Goal: Task Accomplishment & Management: Manage account settings

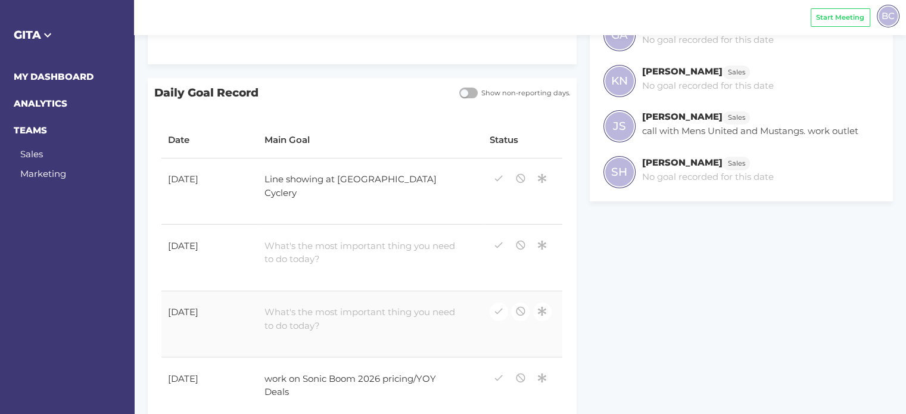
scroll to position [179, 0]
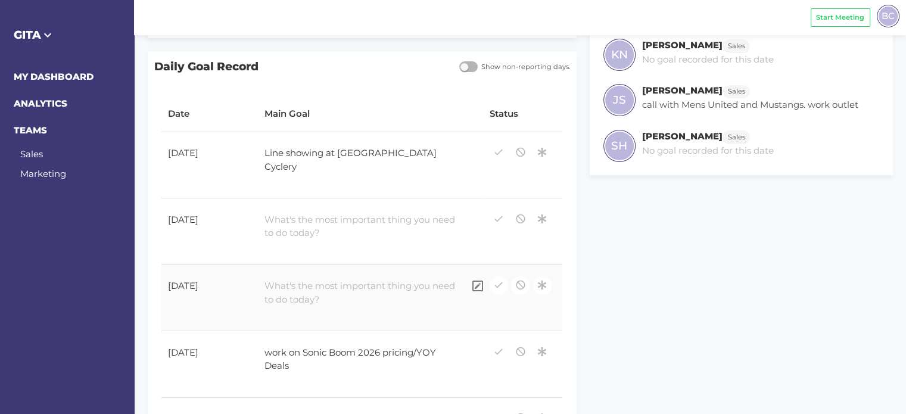
click at [353, 284] on div at bounding box center [361, 293] width 206 height 41
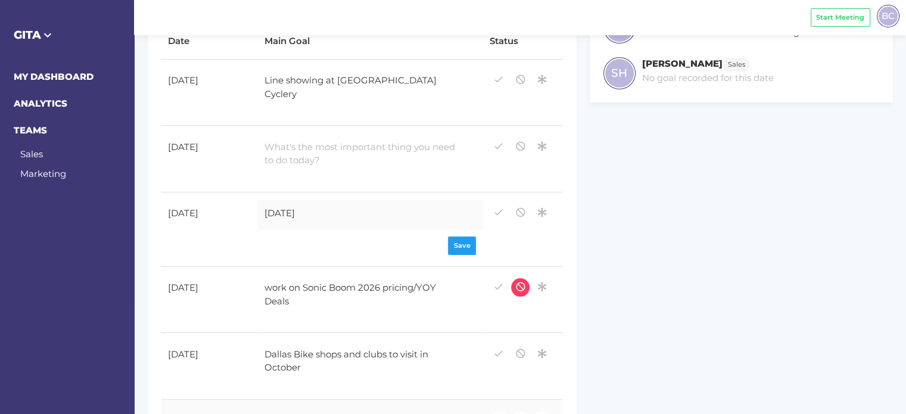
scroll to position [358, 0]
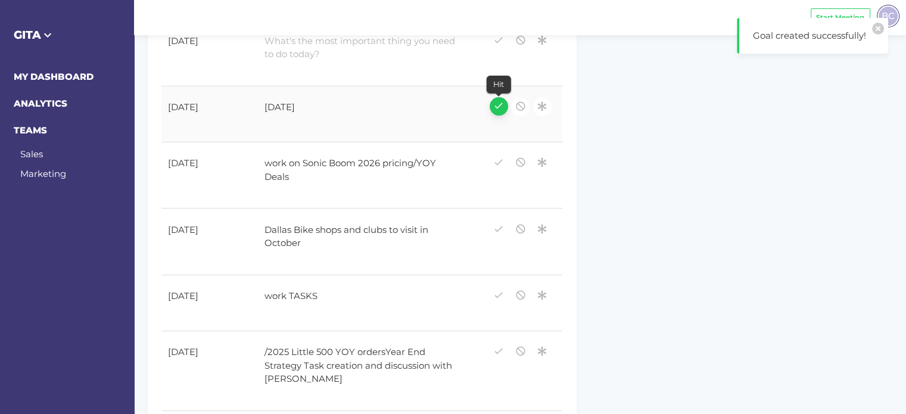
click at [501, 100] on icon "button" at bounding box center [498, 106] width 11 height 16
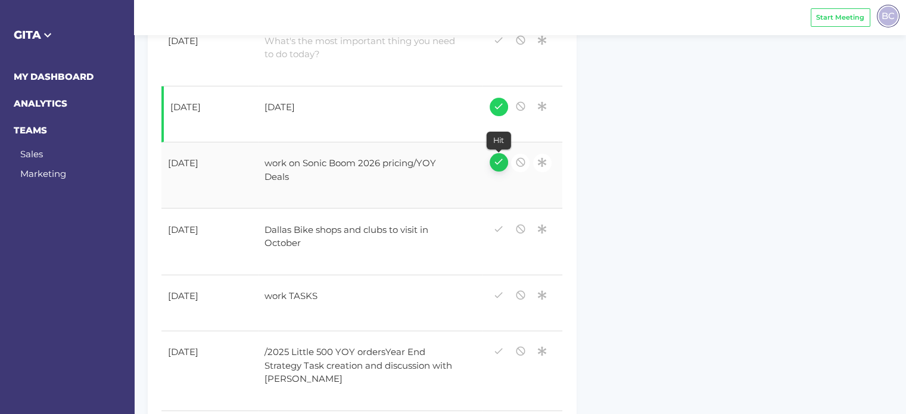
click at [499, 154] on icon "button" at bounding box center [498, 162] width 11 height 16
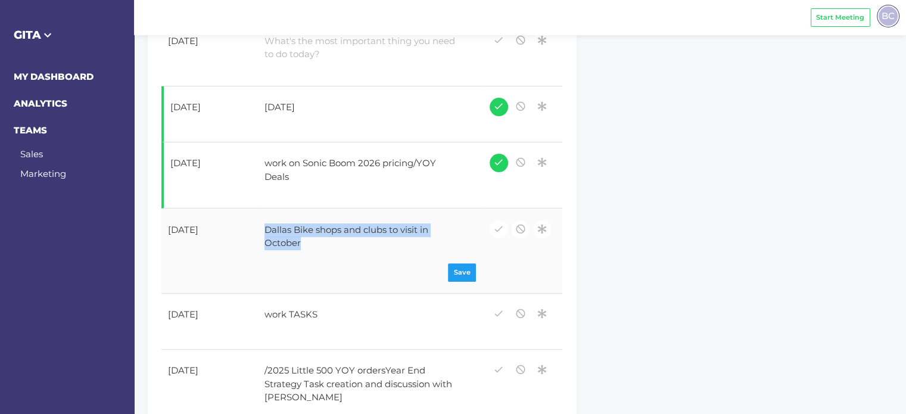
drag, startPoint x: 312, startPoint y: 231, endPoint x: 257, endPoint y: 220, distance: 55.8
click at [258, 220] on div "Dallas Bike shops and clubs to visit in October" at bounding box center [361, 236] width 206 height 41
copy div "Dallas Bike shops and clubs to visit in October"
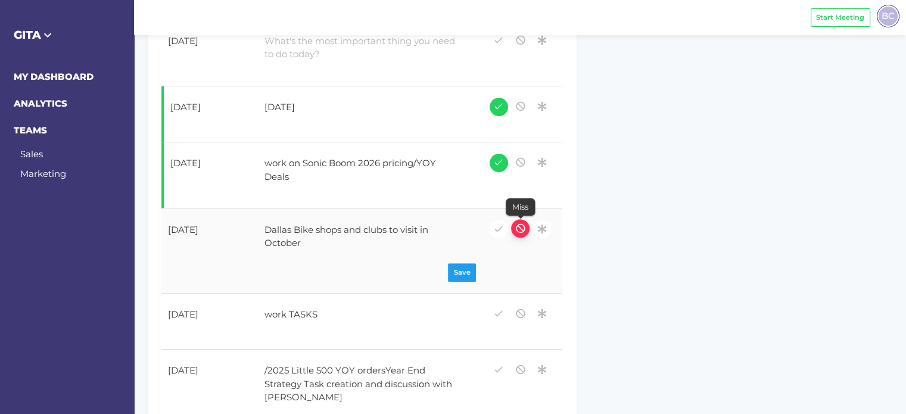
click at [519, 220] on icon "button" at bounding box center [520, 228] width 11 height 16
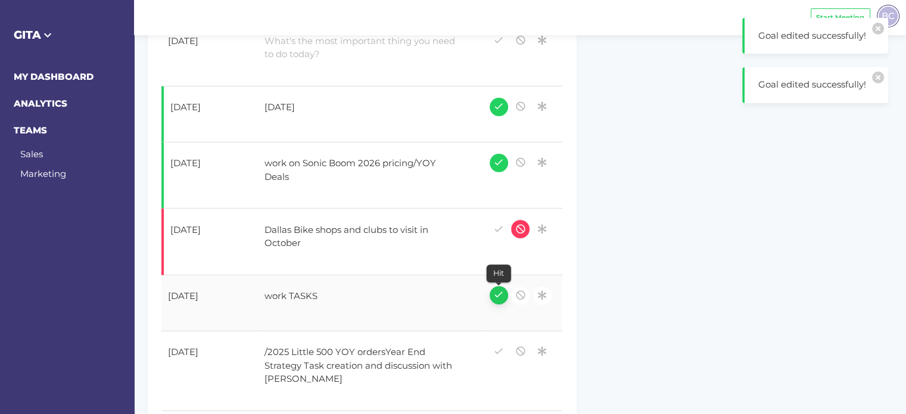
click at [499, 287] on icon "button" at bounding box center [498, 295] width 11 height 16
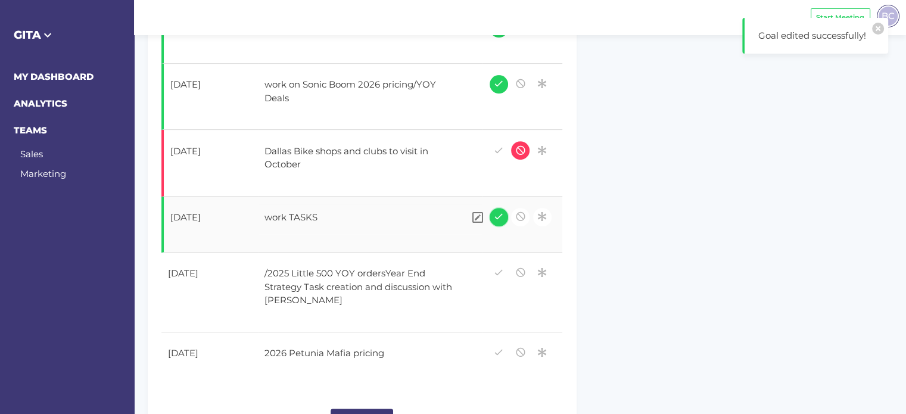
scroll to position [463, 0]
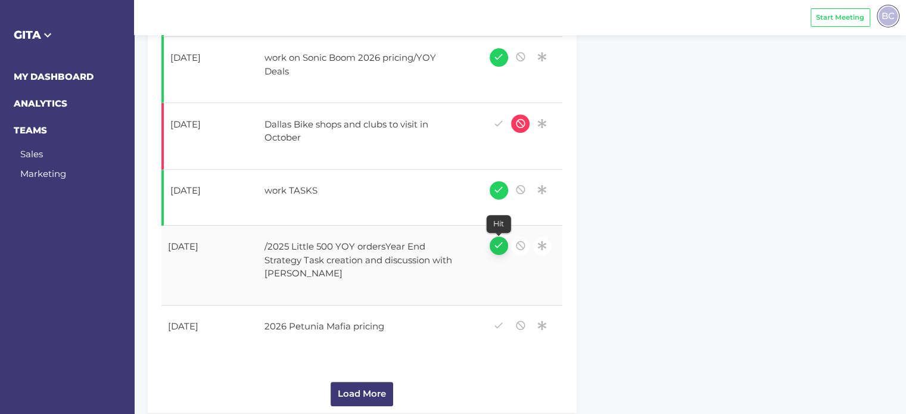
click at [498, 237] on icon "button" at bounding box center [498, 245] width 11 height 16
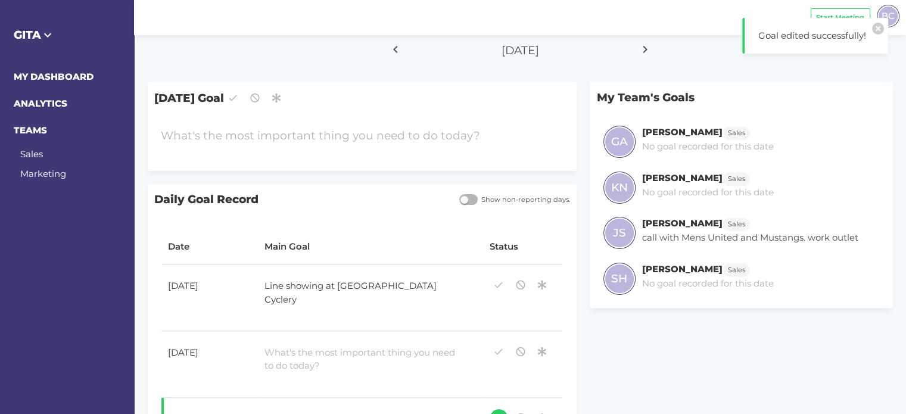
scroll to position [0, 0]
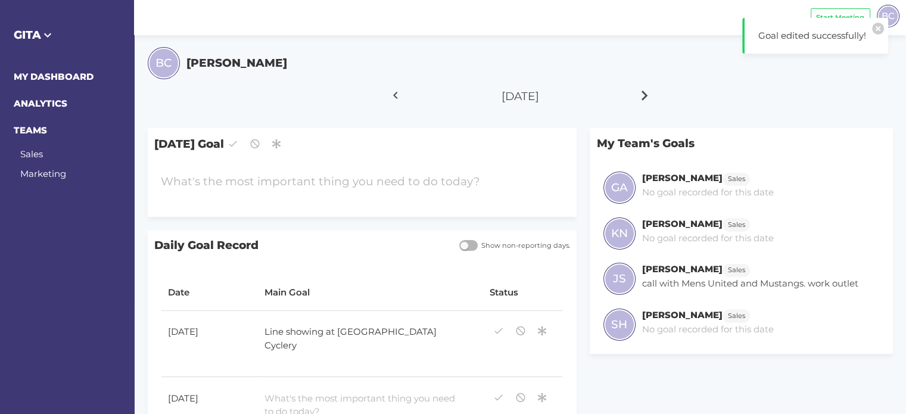
click at [641, 94] on icon at bounding box center [645, 95] width 20 height 30
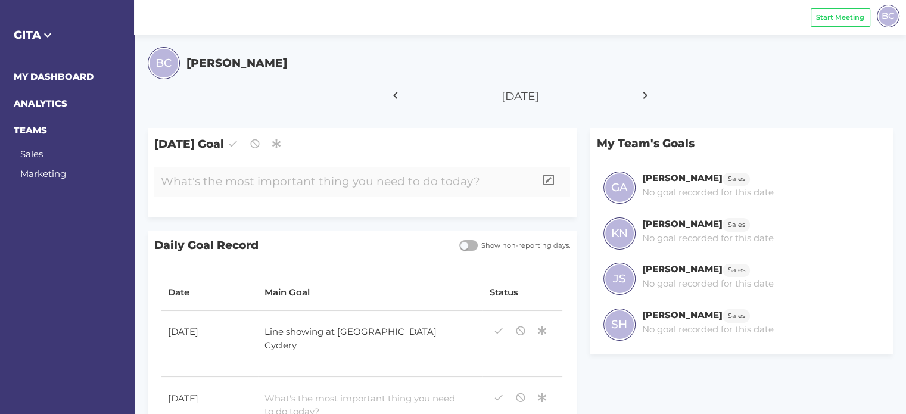
click at [223, 181] on div at bounding box center [344, 182] width 381 height 30
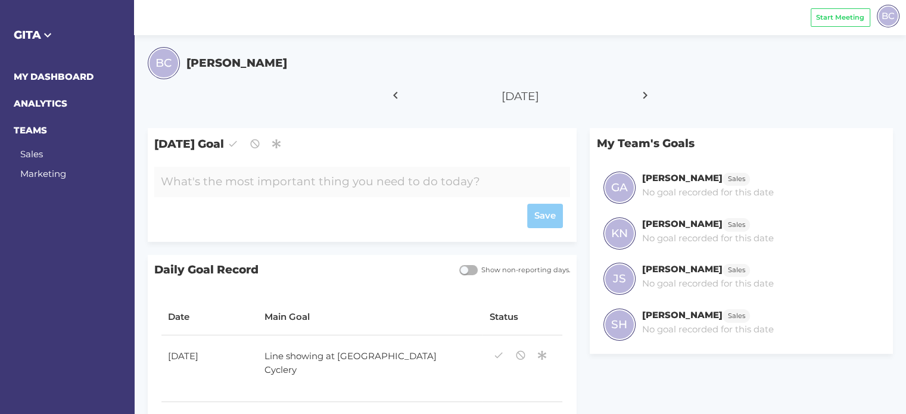
paste div
click at [553, 213] on div "Save" at bounding box center [362, 216] width 402 height 24
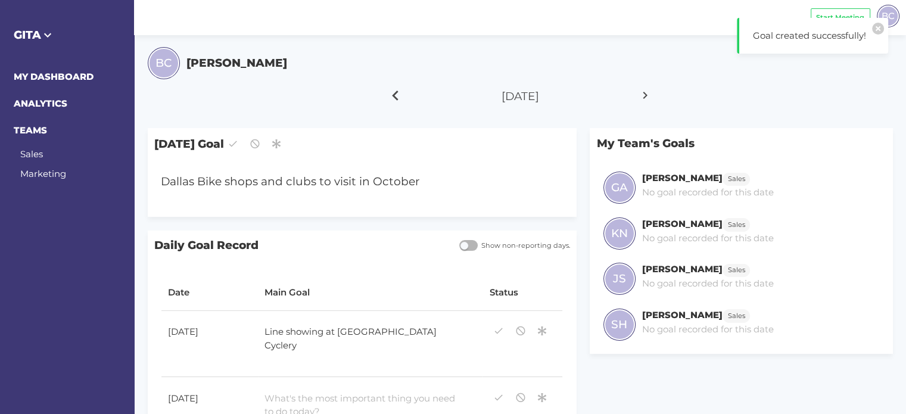
click at [398, 94] on icon at bounding box center [396, 95] width 20 height 30
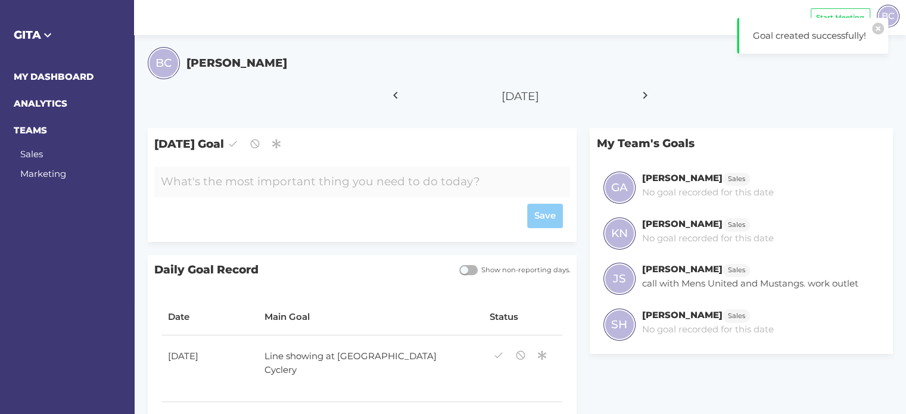
click at [300, 185] on div at bounding box center [344, 182] width 381 height 30
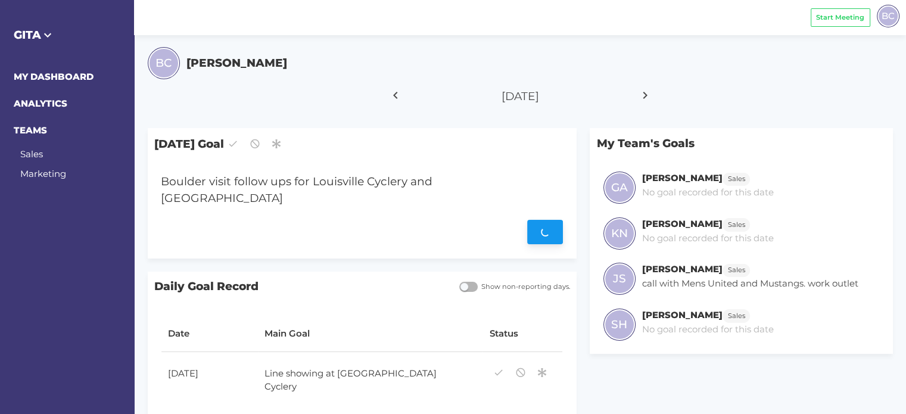
click at [545, 220] on div "Save" at bounding box center [362, 232] width 402 height 24
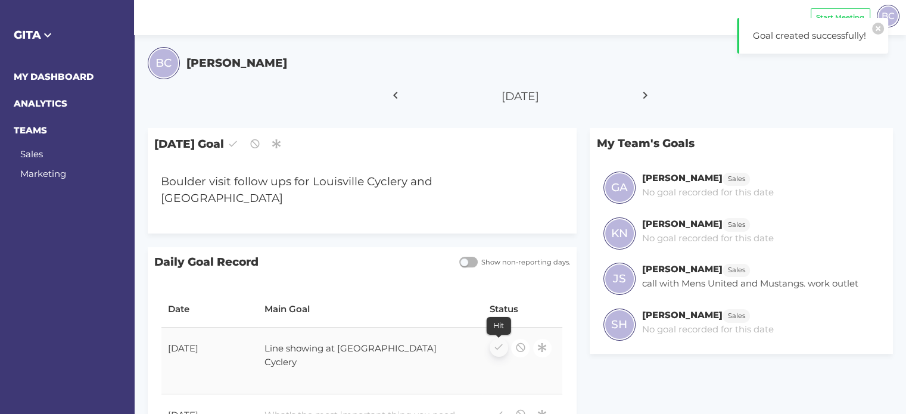
click at [497, 339] on icon "button" at bounding box center [498, 347] width 11 height 16
